Goal: Task Accomplishment & Management: Manage account settings

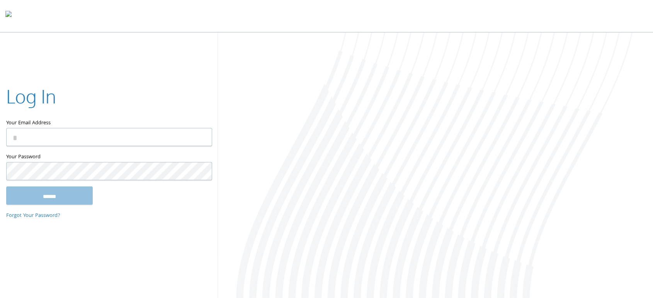
type input "**********"
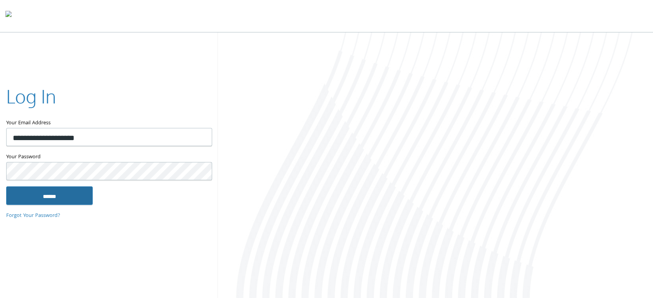
click at [45, 191] on input "******" at bounding box center [49, 195] width 87 height 19
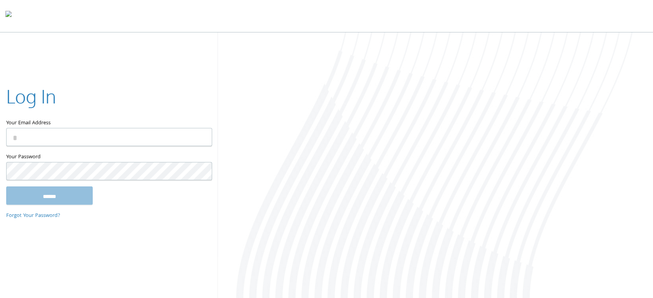
type input "**********"
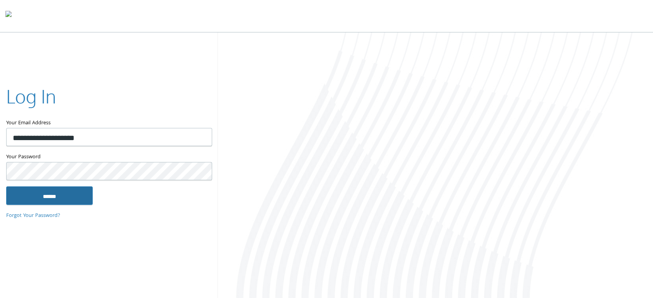
click at [51, 195] on input "******" at bounding box center [49, 195] width 87 height 19
